Goal: Communication & Community: Answer question/provide support

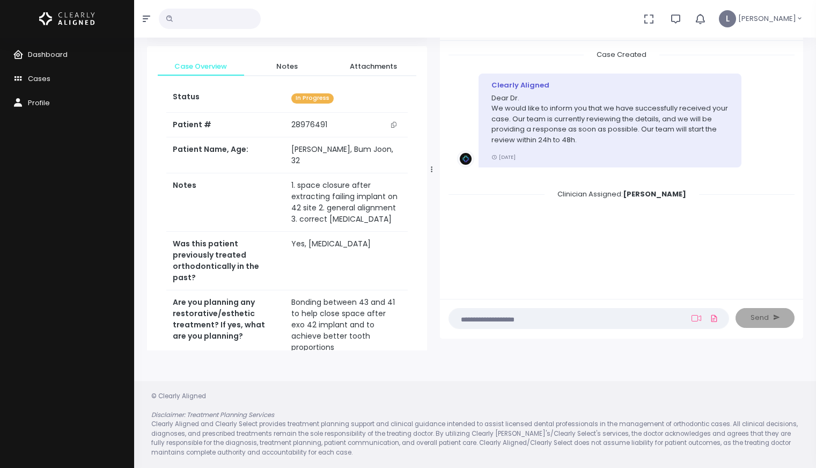
scroll to position [85, 0]
click at [593, 325] on nick-textarea "(Obrigatório)" at bounding box center [588, 318] width 280 height 21
click at [590, 322] on textarea at bounding box center [567, 318] width 225 height 12
type textarea "**********"
click at [699, 318] on icon at bounding box center [696, 319] width 10 height 9
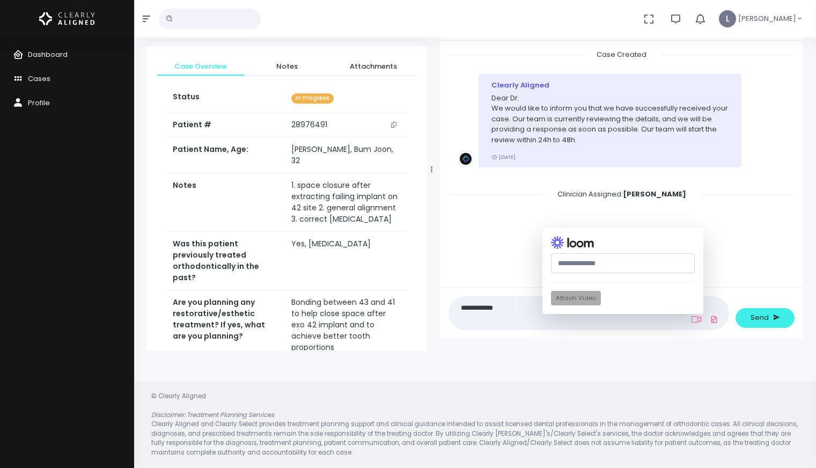
paste input "**********"
type input "**********"
click at [577, 300] on button "Attach Video" at bounding box center [576, 298] width 50 height 14
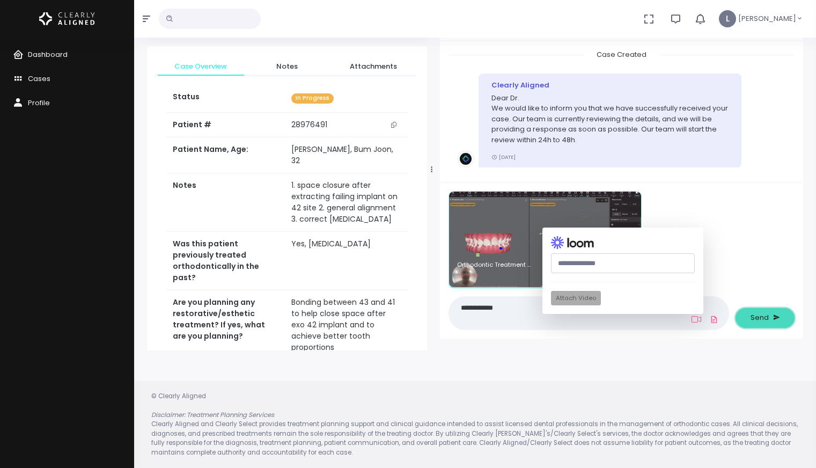
click at [747, 317] on button "Send" at bounding box center [764, 318] width 59 height 20
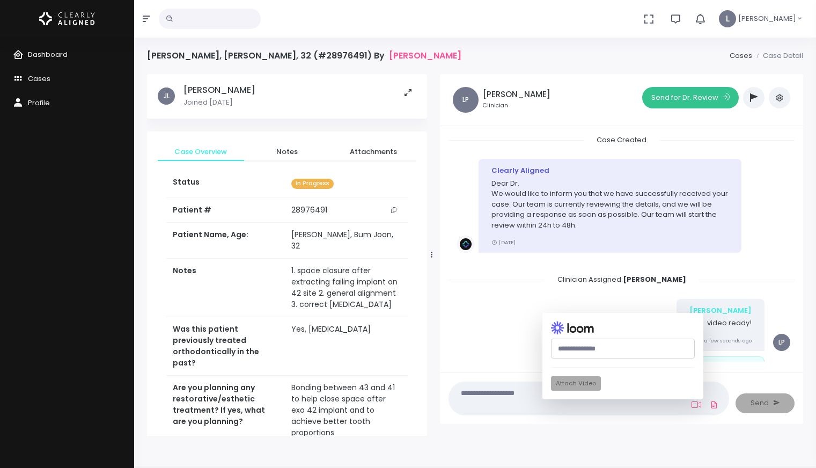
click at [692, 102] on button "Send for Dr. Review" at bounding box center [690, 97] width 97 height 21
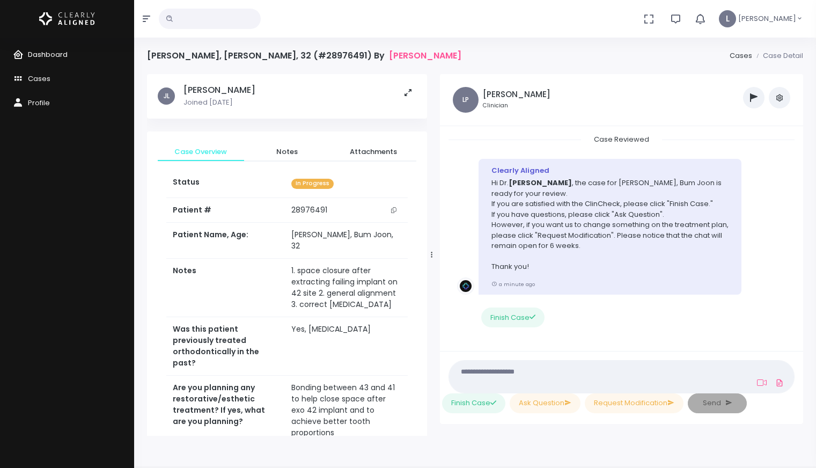
click at [44, 54] on span "Dashboard" at bounding box center [48, 54] width 40 height 10
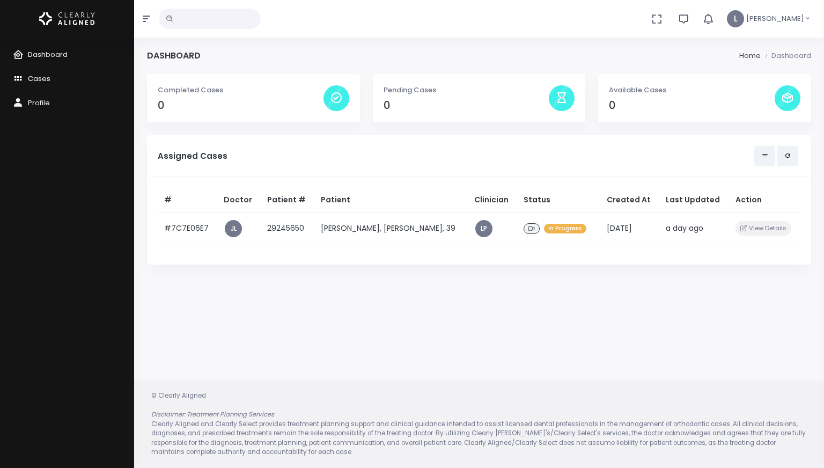
click at [36, 81] on span "Cases" at bounding box center [39, 78] width 23 height 10
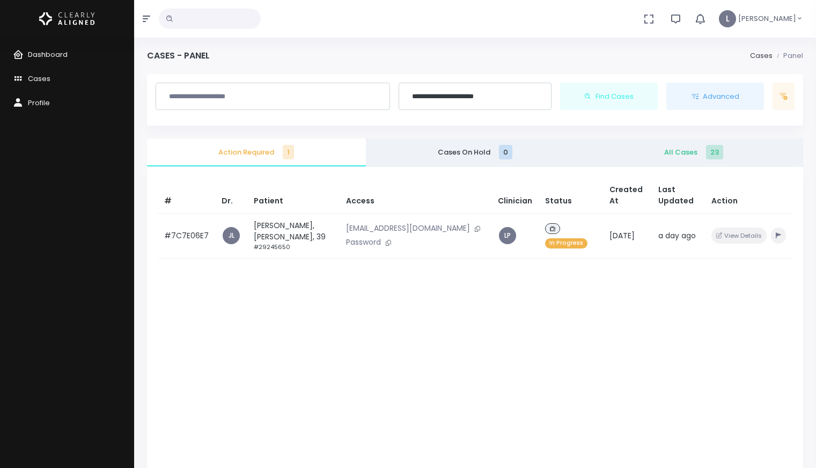
click at [678, 155] on span "All Cases 23" at bounding box center [693, 152] width 202 height 11
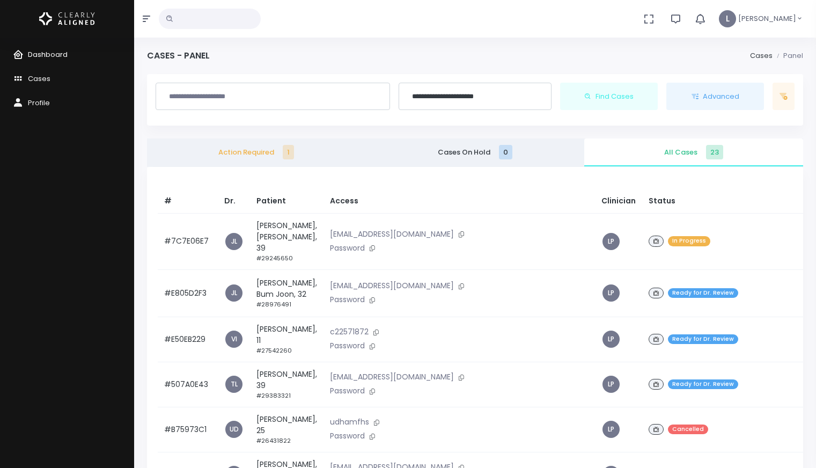
click at [51, 56] on span "Dashboard" at bounding box center [48, 54] width 40 height 10
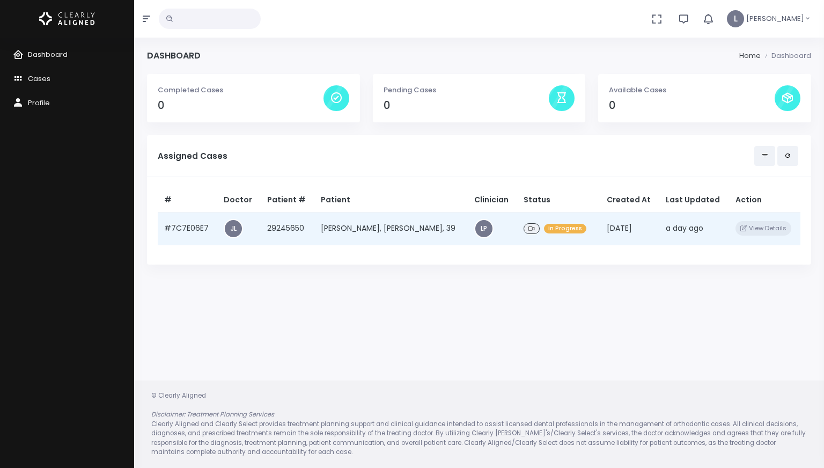
click at [375, 226] on td "[PERSON_NAME], [PERSON_NAME], 39" at bounding box center [390, 228] width 153 height 33
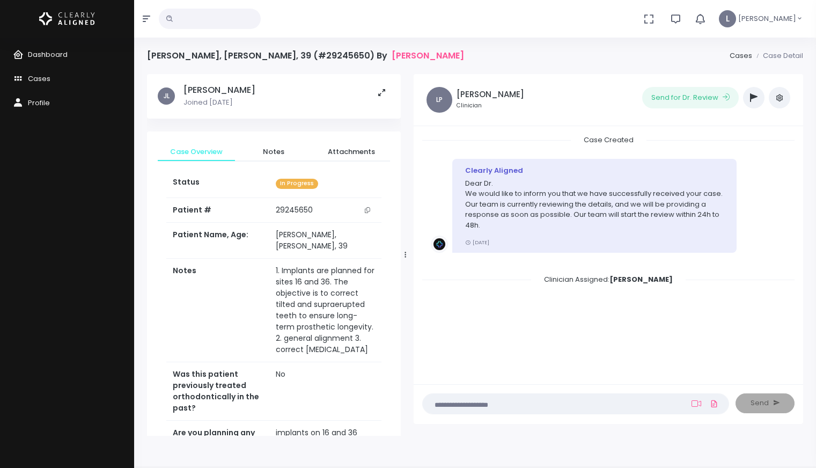
drag, startPoint x: 361, startPoint y: 251, endPoint x: 405, endPoint y: 247, distance: 44.1
click at [405, 247] on div at bounding box center [405, 254] width 5 height 354
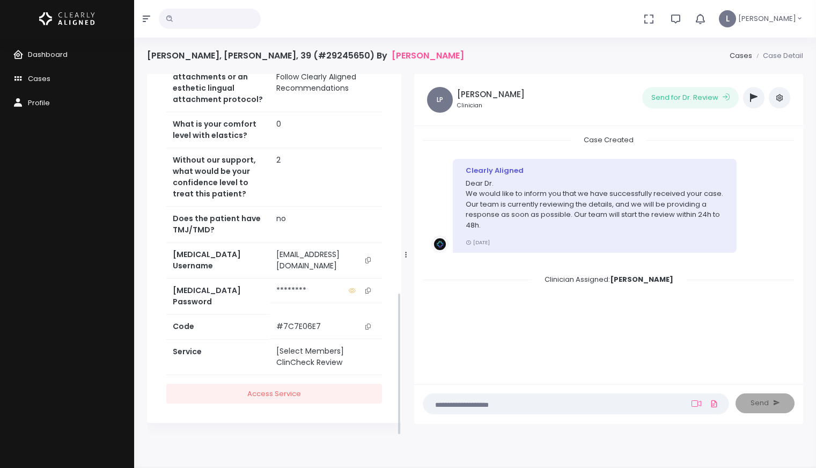
scroll to position [553, 0]
click at [368, 263] on icon "scrollable content" at bounding box center [367, 260] width 5 height 6
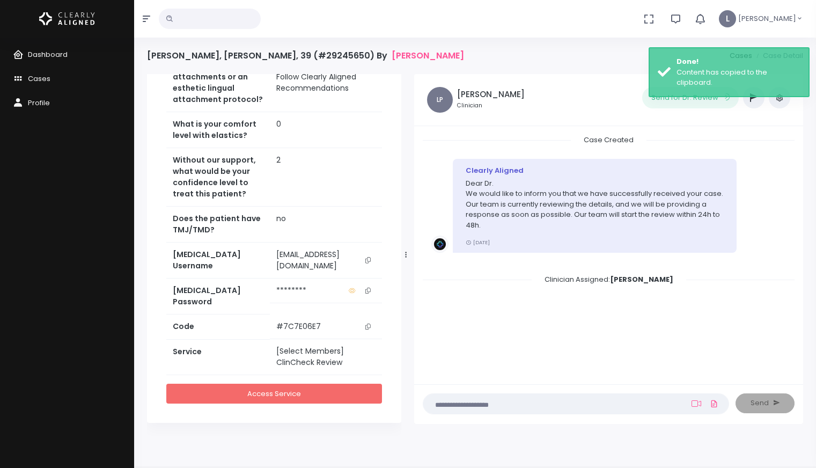
click at [312, 396] on link "Access Service" at bounding box center [274, 393] width 216 height 20
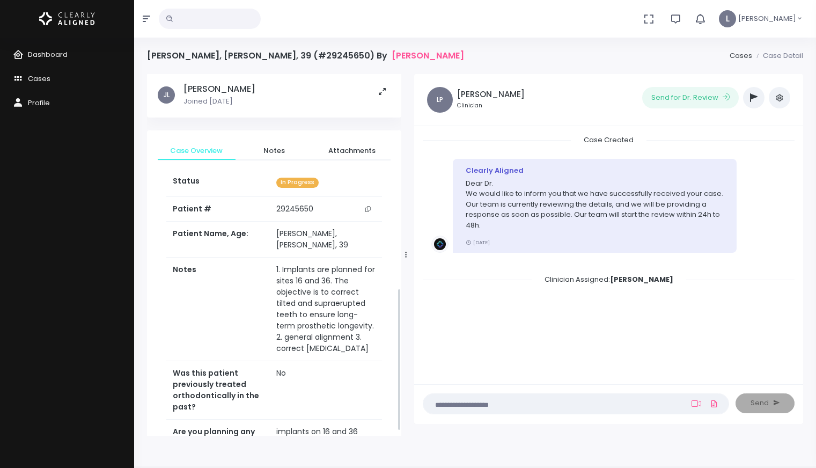
scroll to position [0, 0]
